Goal: Task Accomplishment & Management: Use online tool/utility

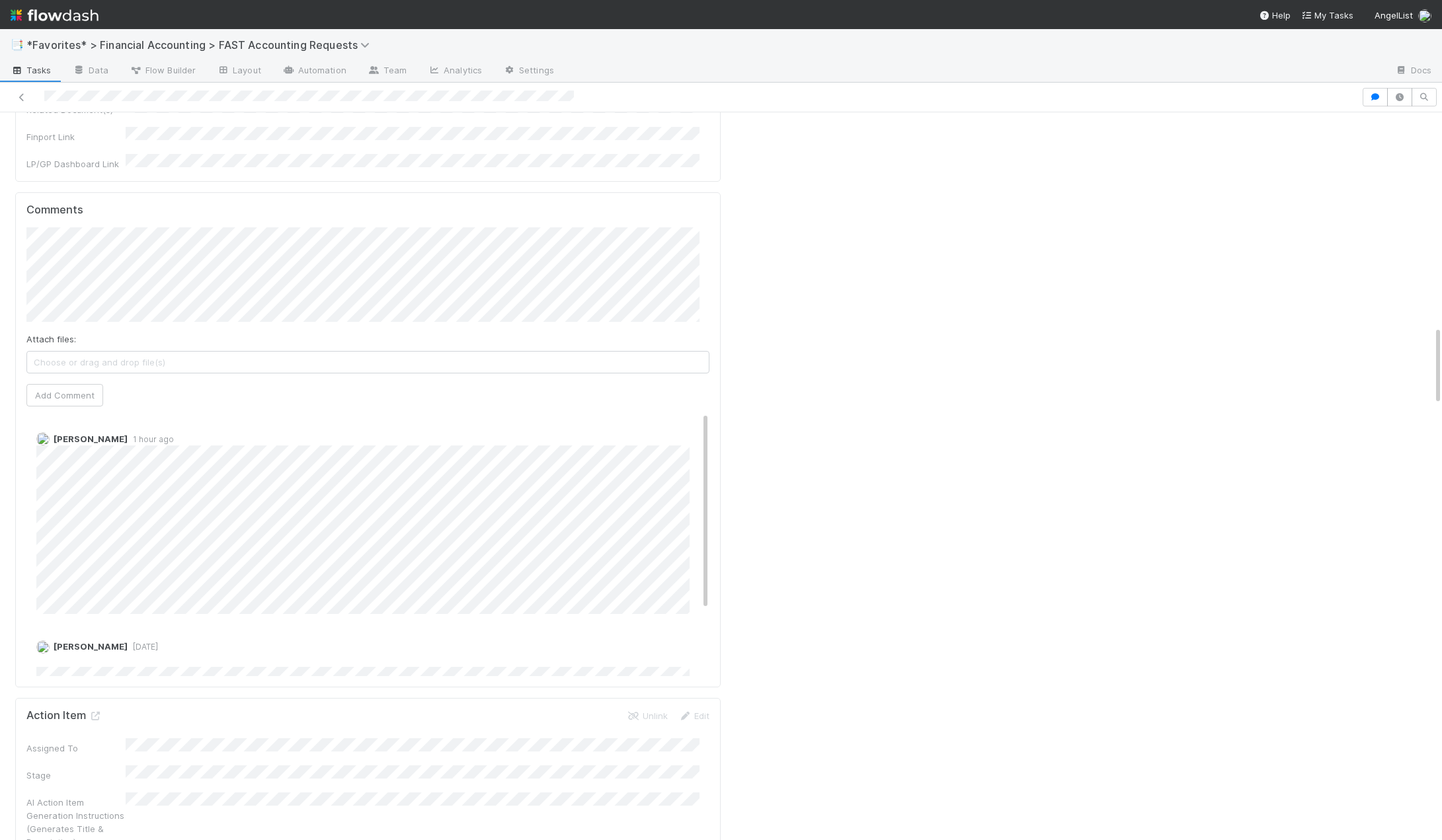
scroll to position [1719, 0]
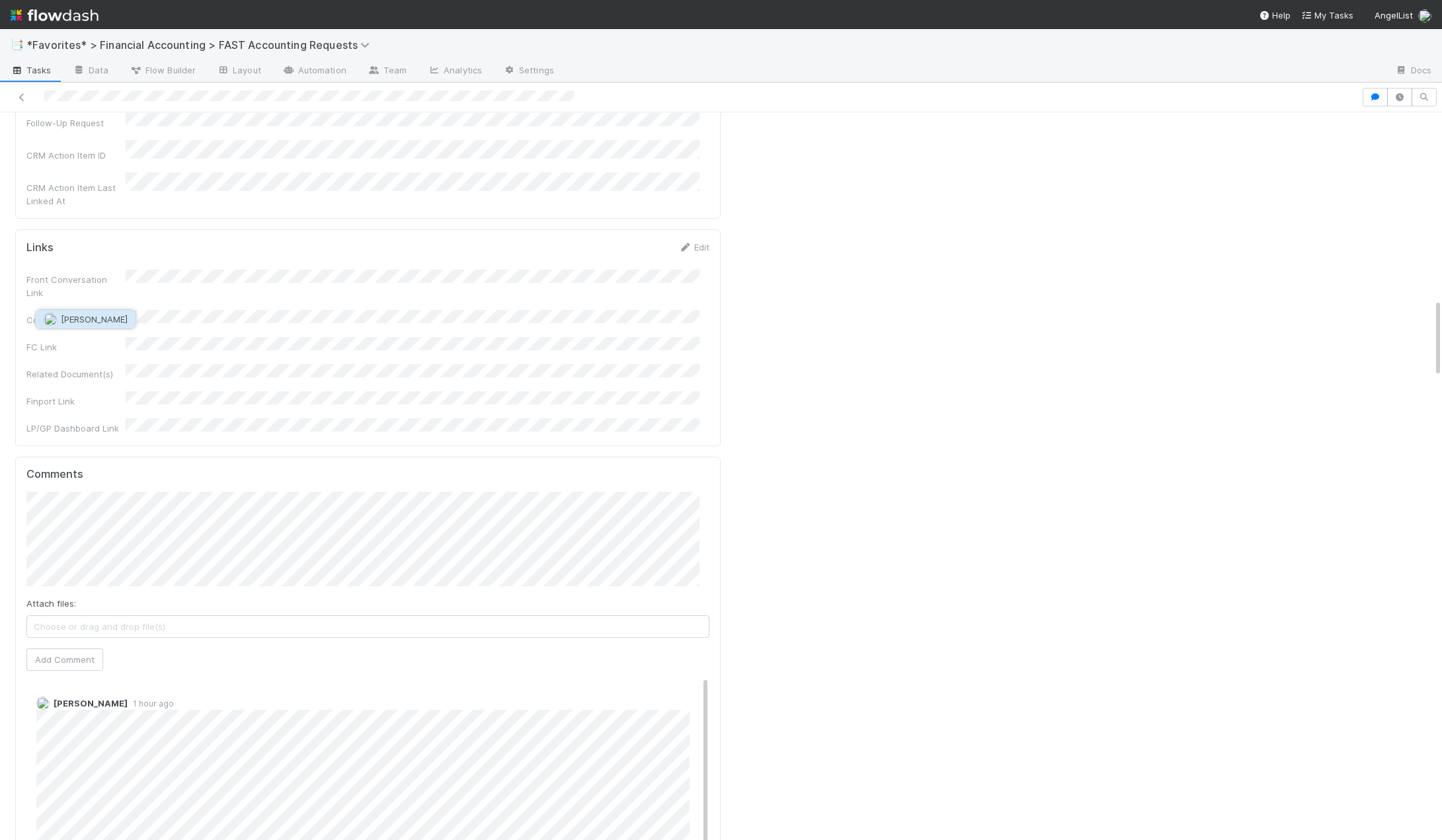
click at [91, 315] on span "[PERSON_NAME]" at bounding box center [94, 319] width 67 height 11
click at [66, 648] on button "Add Comment" at bounding box center [65, 659] width 76 height 23
click at [56, 711] on link "Edit" at bounding box center [55, 716] width 15 height 11
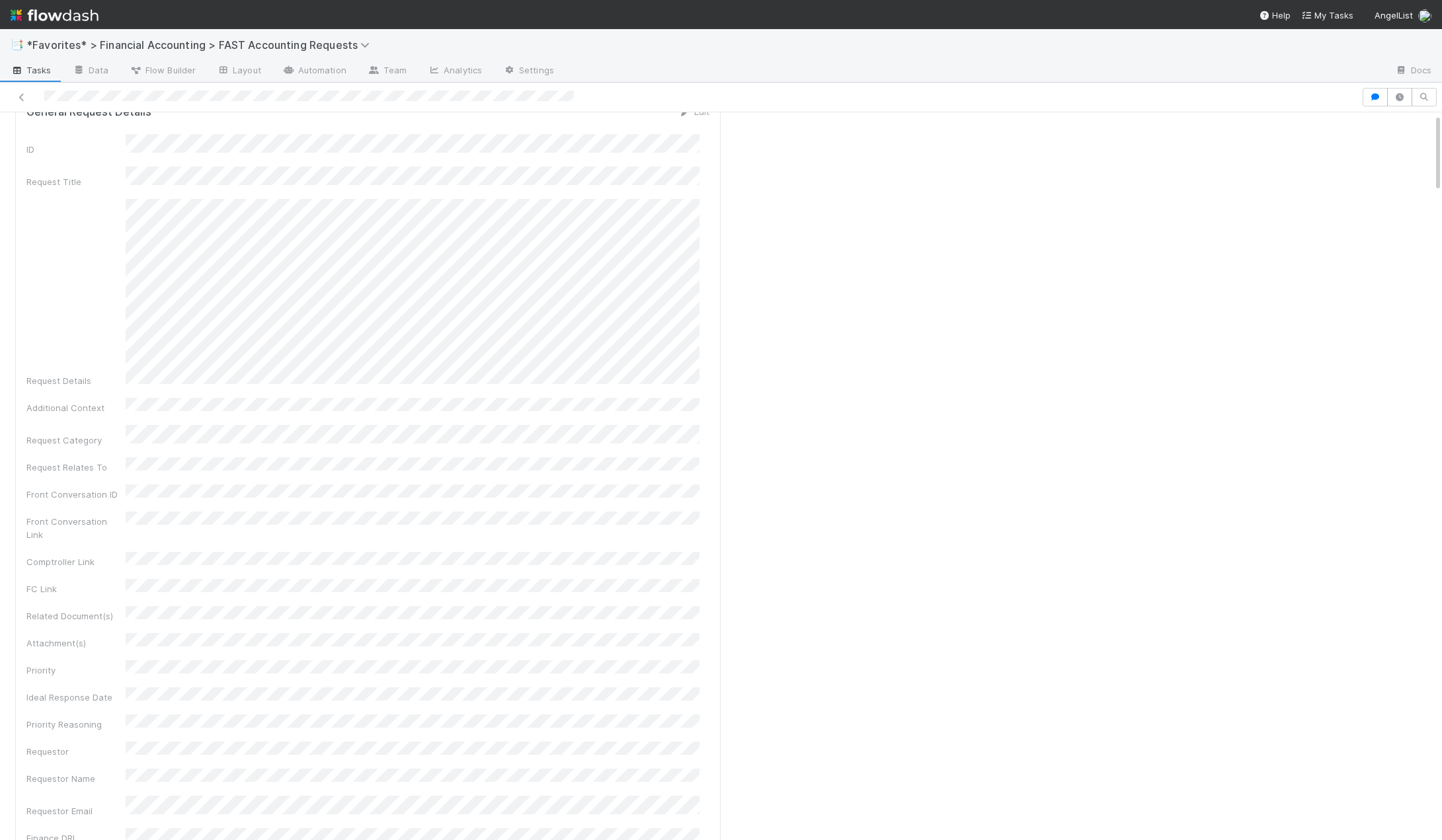
scroll to position [0, 0]
click at [1399, 136] on button "Start" at bounding box center [1417, 134] width 38 height 23
click at [1215, 132] on button "Complete" at bounding box center [1241, 134] width 57 height 23
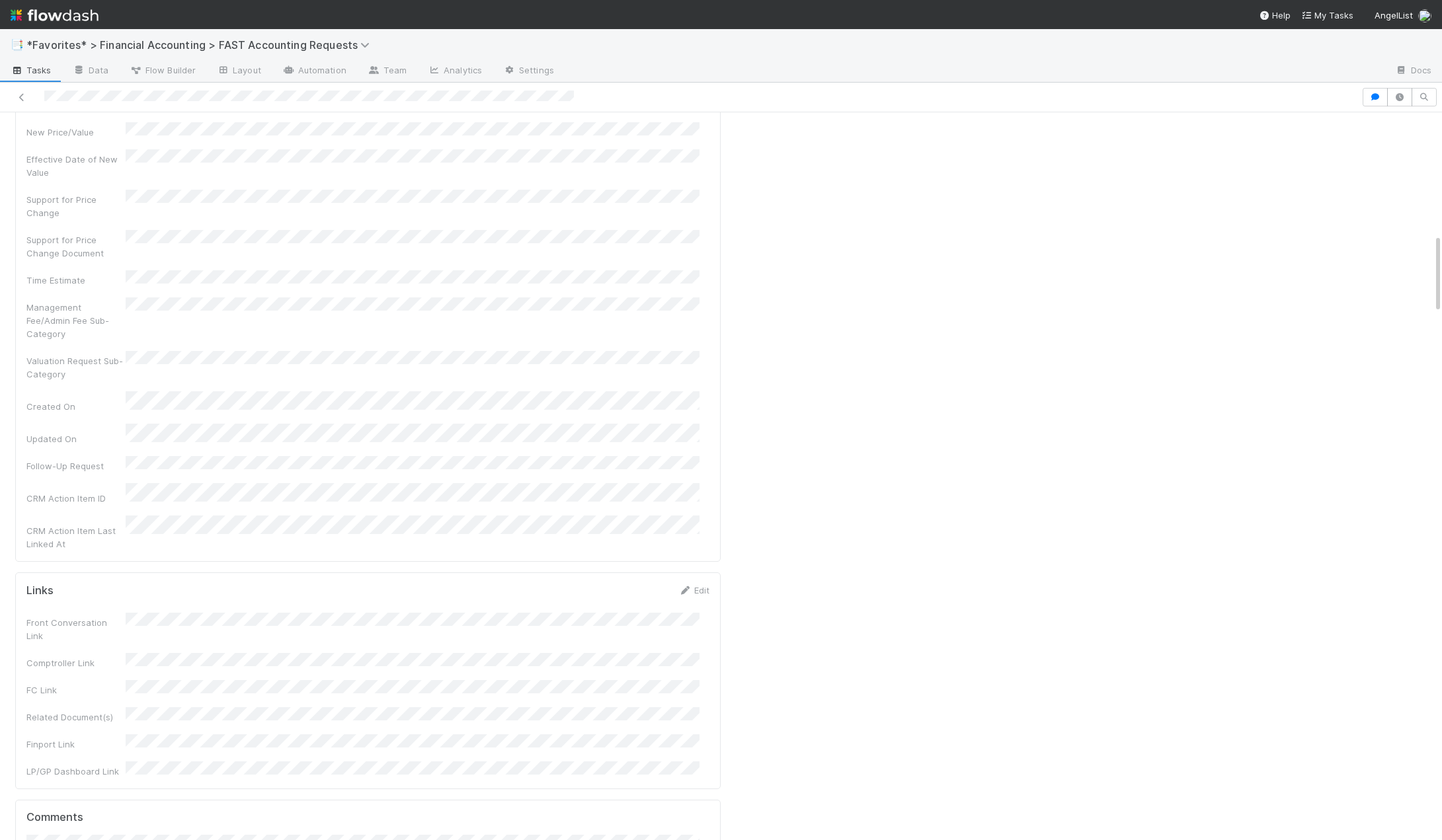
scroll to position [1520, 0]
click at [92, 514] on span "Tarina Touret" at bounding box center [94, 518] width 67 height 11
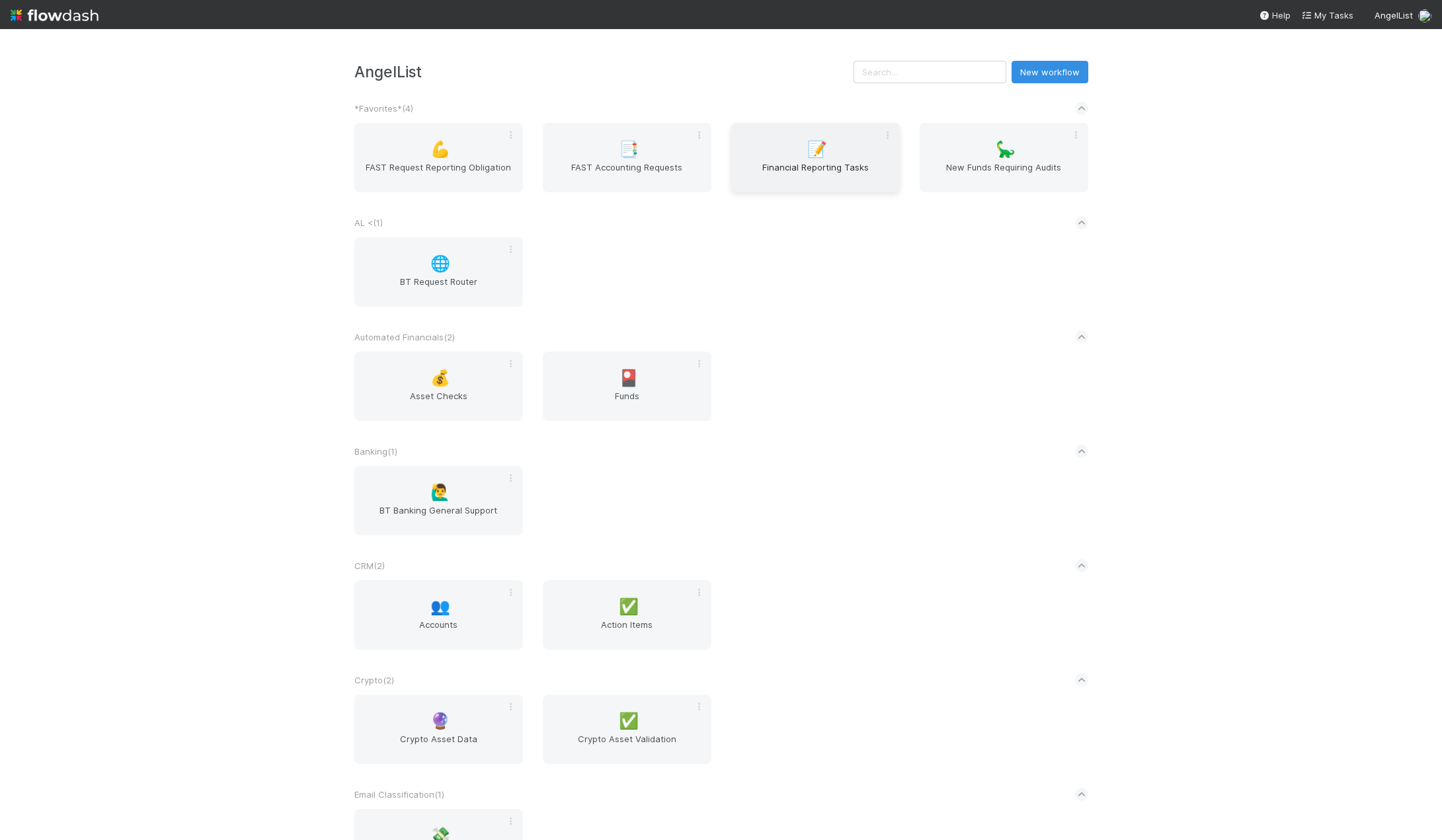
click at [790, 166] on span "Financial Reporting Tasks" at bounding box center [816, 173] width 158 height 27
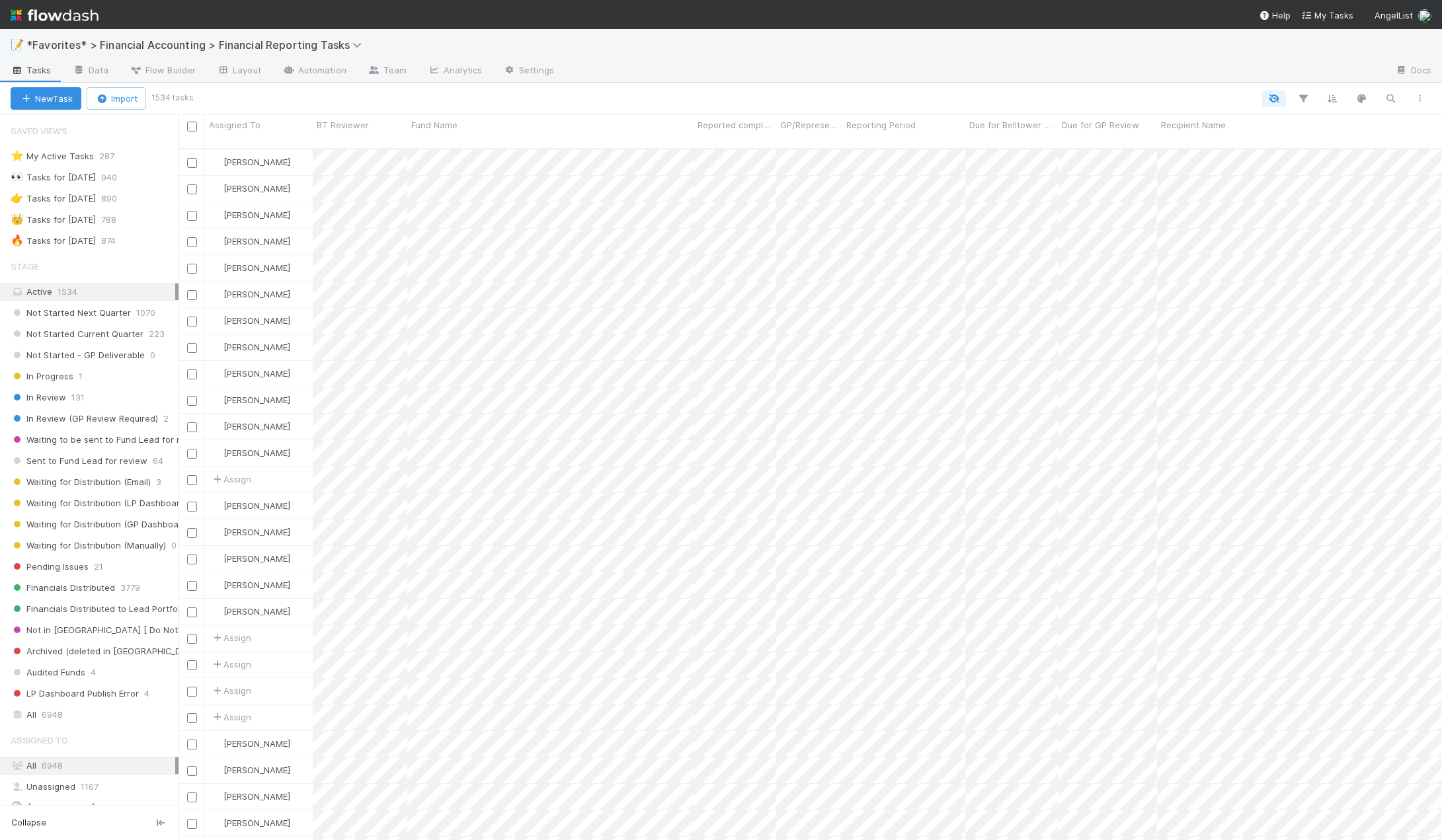
scroll to position [693, 1254]
click at [80, 234] on div "🔥 Tasks for 2025-06-30" at bounding box center [53, 241] width 85 height 16
click at [57, 718] on span "6948" at bounding box center [52, 715] width 21 height 16
click at [1387, 100] on icon "button" at bounding box center [1390, 98] width 13 height 12
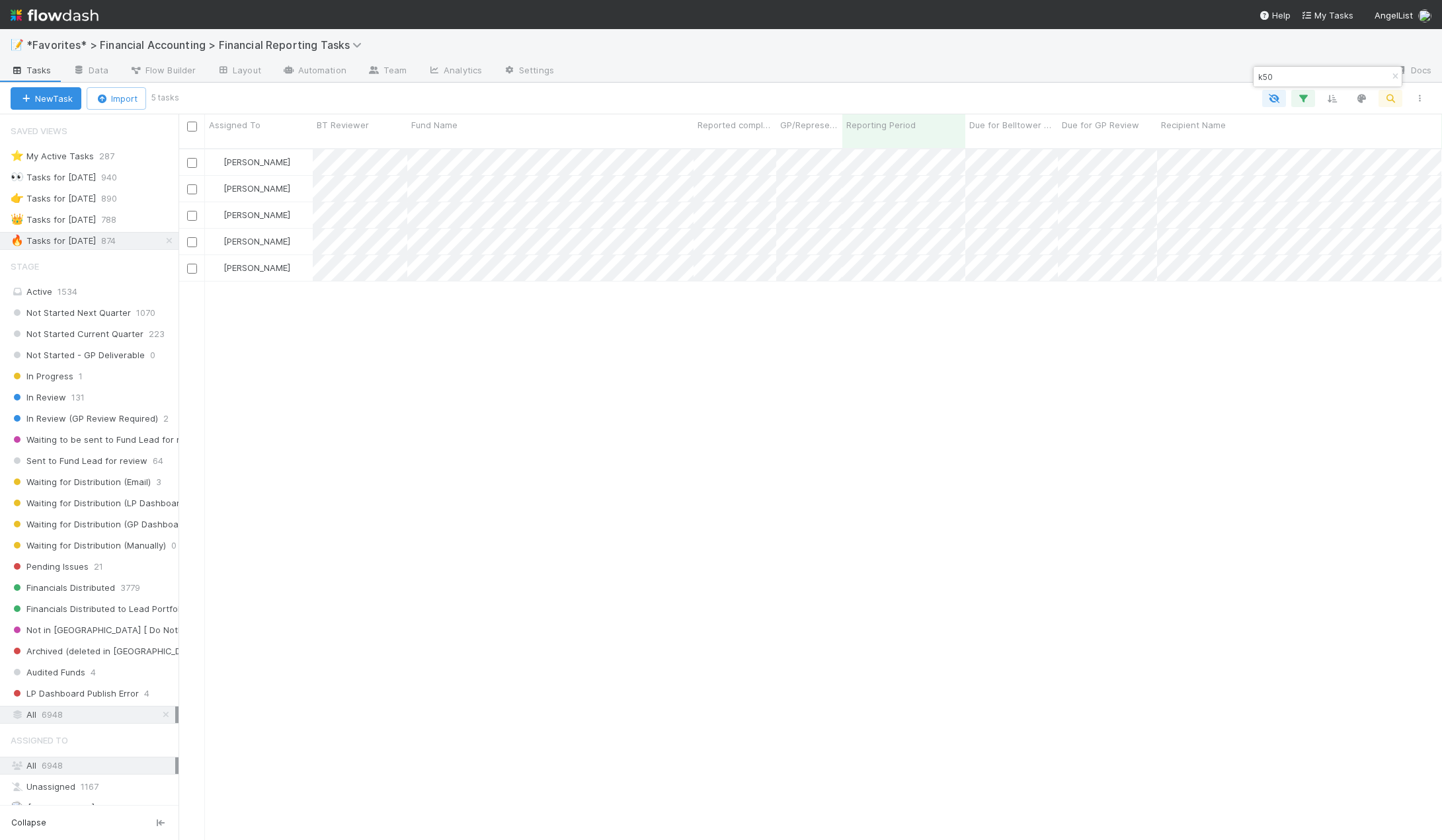
scroll to position [693, 1254]
type input "k50"
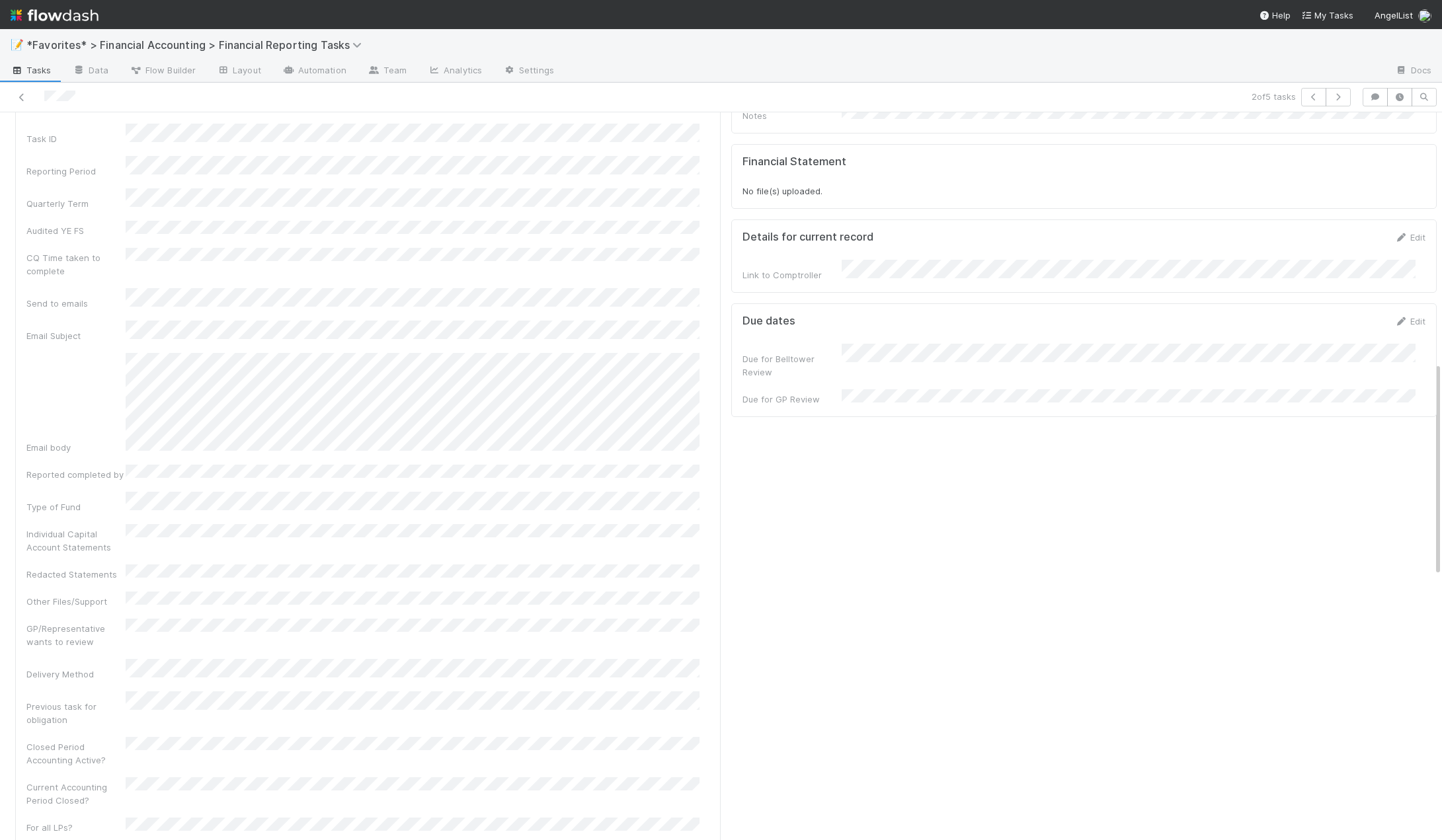
scroll to position [991, 0]
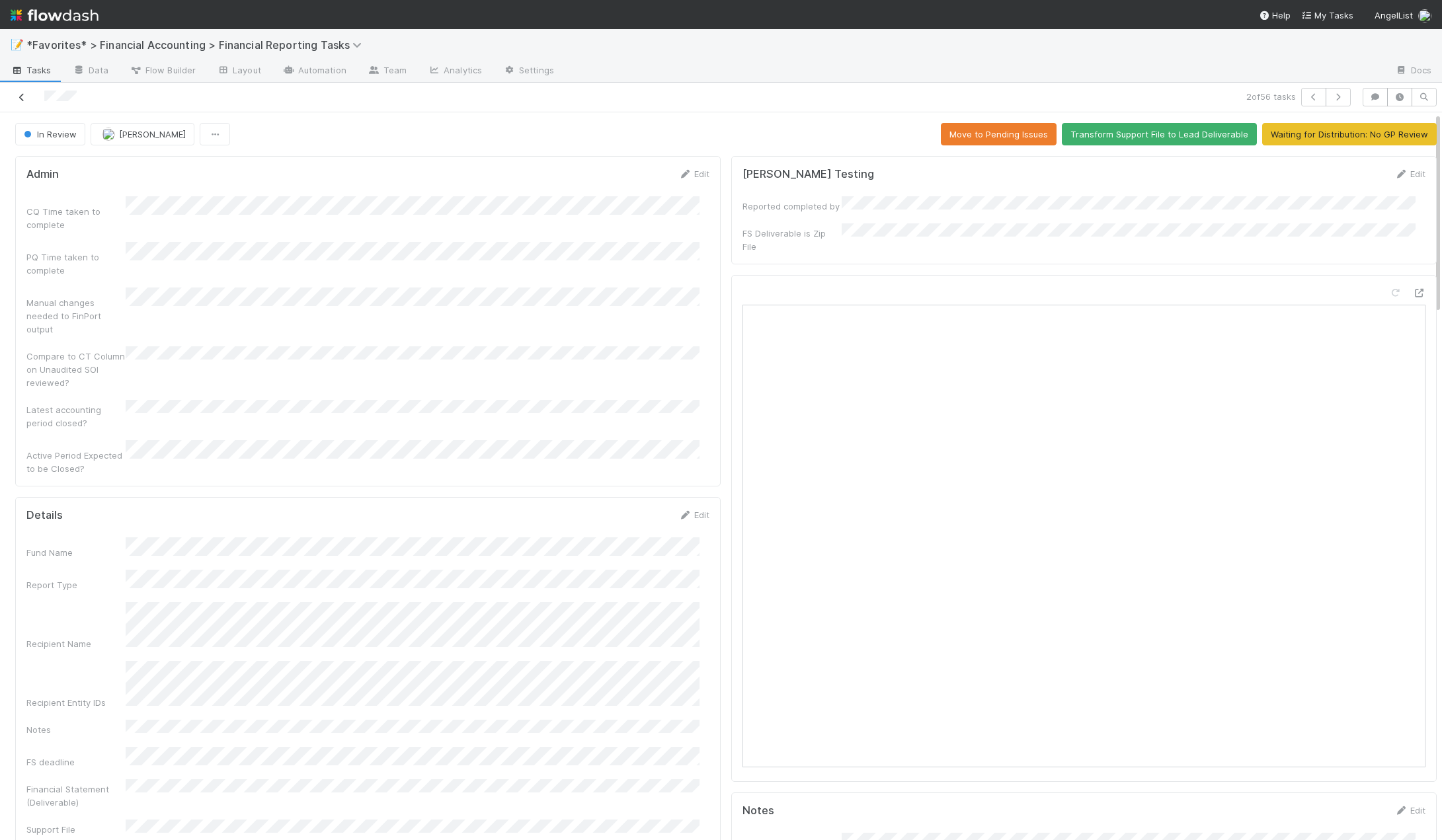
click at [23, 95] on icon at bounding box center [21, 98] width 13 height 9
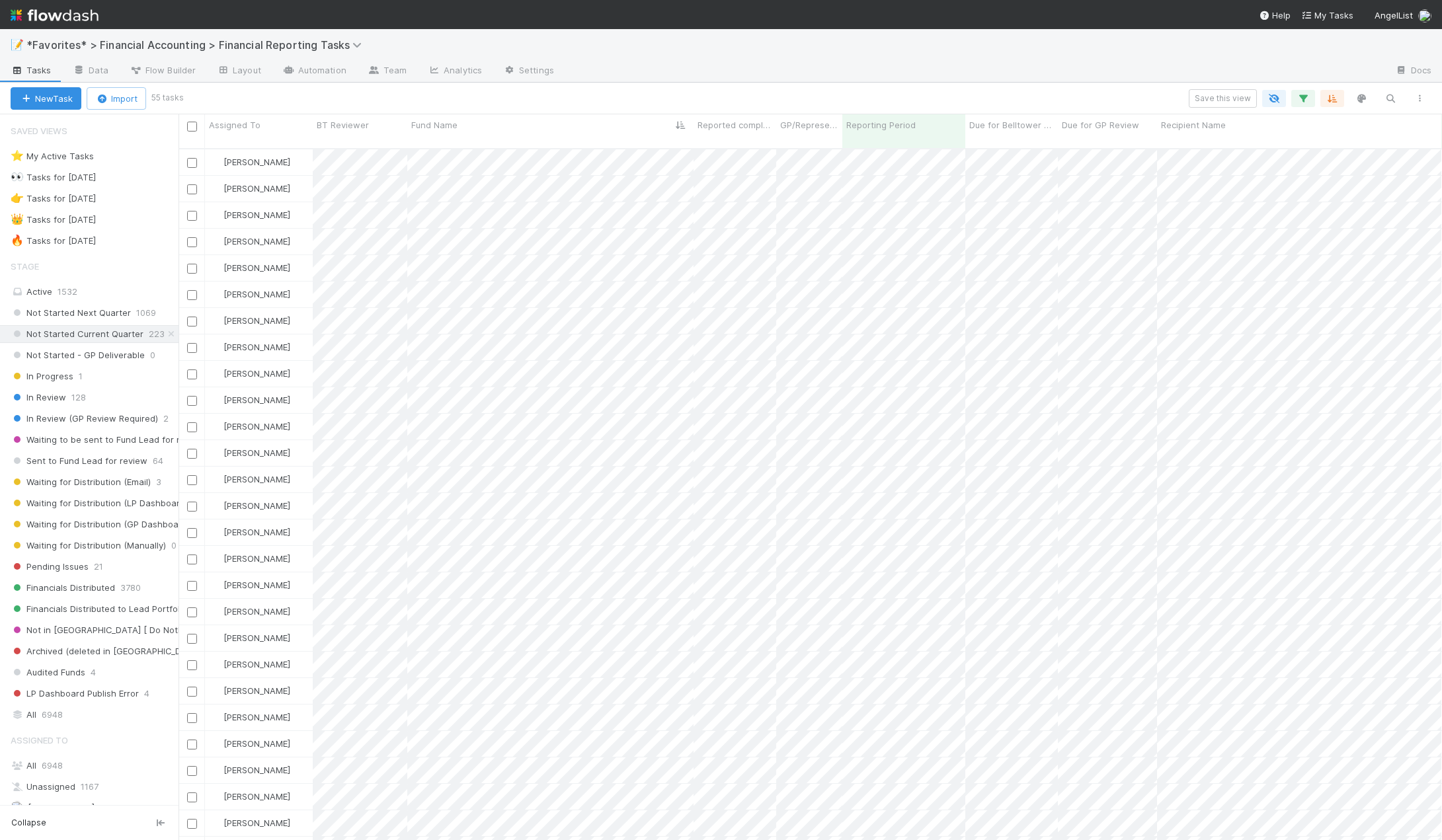
scroll to position [693, 1254]
click at [72, 438] on span "Waiting to be sent to Fund Lead for review" at bounding box center [108, 440] width 194 height 16
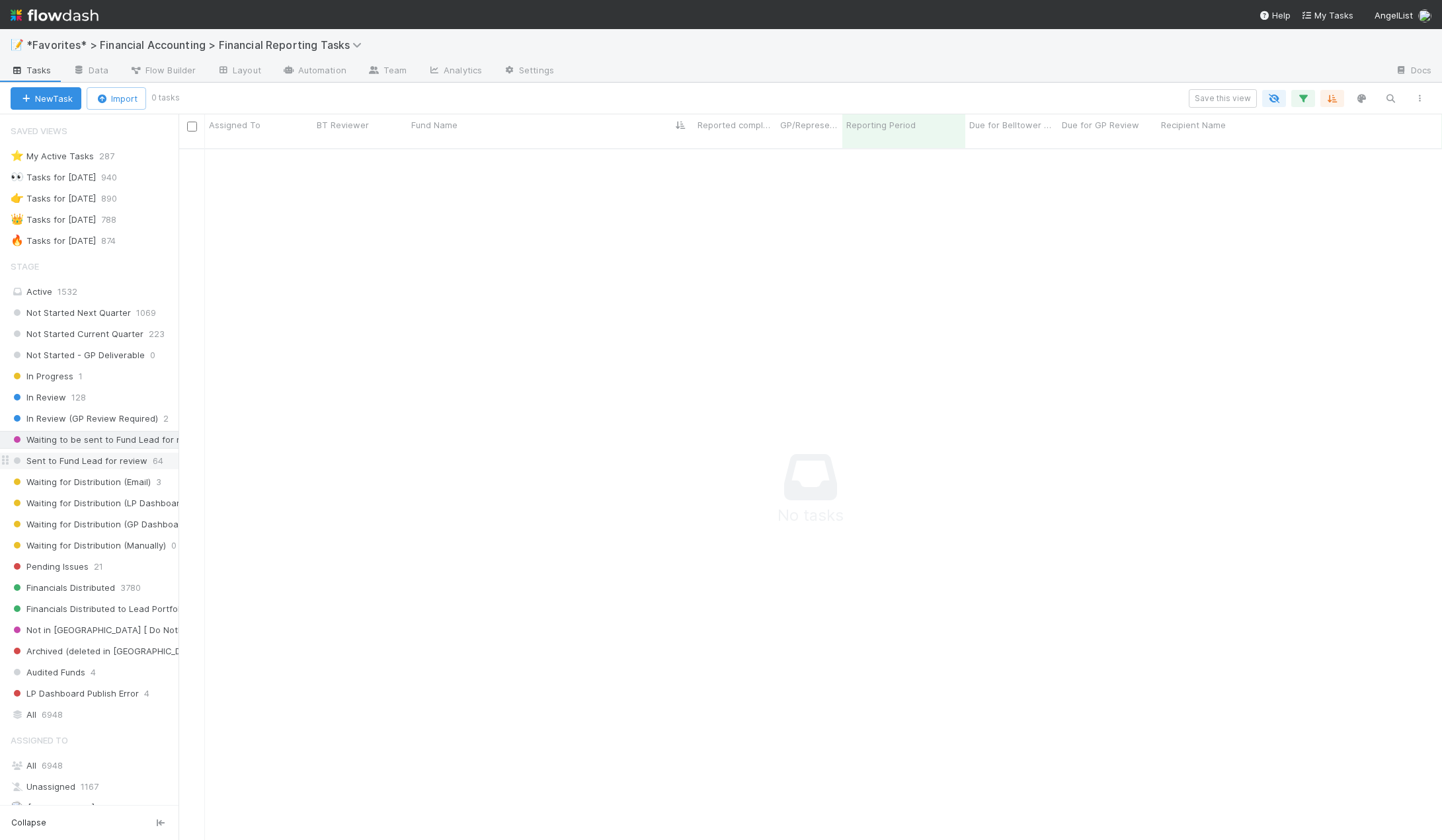
scroll to position [683, 1254]
click at [70, 463] on span "Sent to Fund Lead for review" at bounding box center [79, 461] width 137 height 16
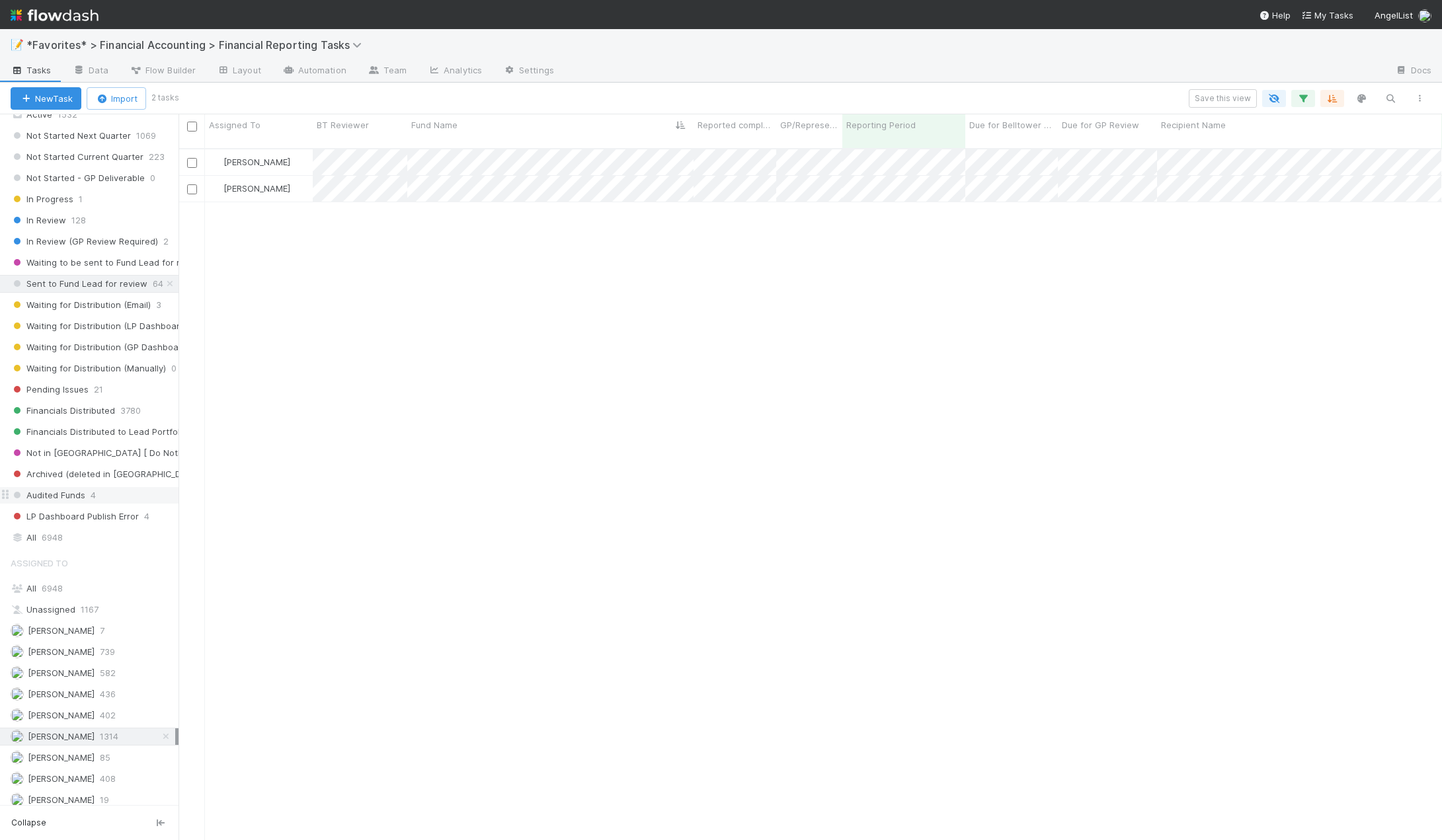
scroll to position [199, 0]
